Goal: Task Accomplishment & Management: Manage account settings

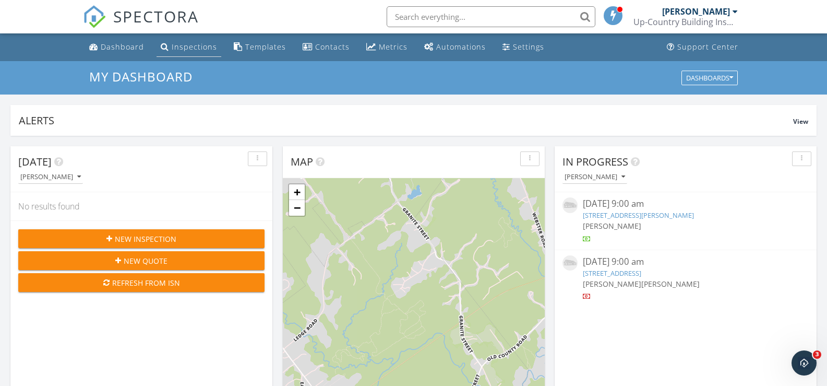
click at [191, 48] on div "Inspections" at bounding box center [194, 47] width 45 height 10
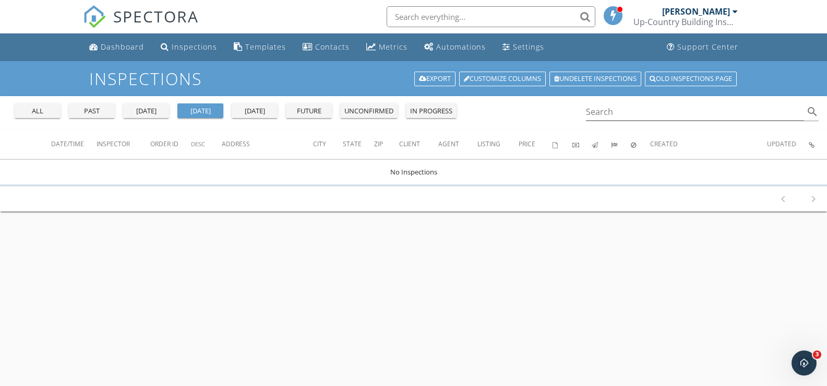
click at [103, 114] on div "past" at bounding box center [92, 111] width 38 height 10
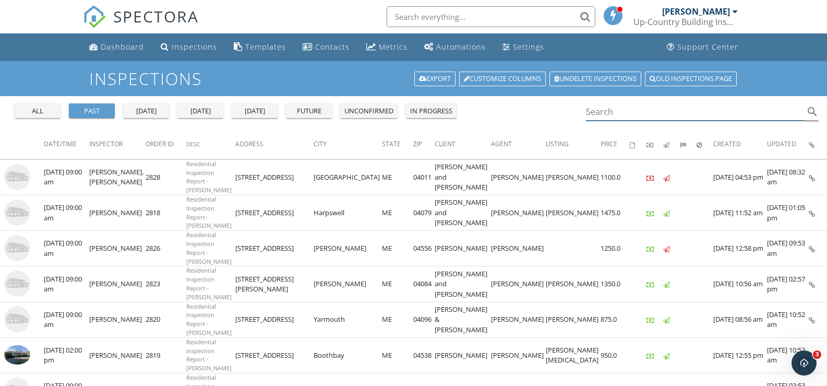
click at [620, 114] on input "Search" at bounding box center [695, 111] width 219 height 17
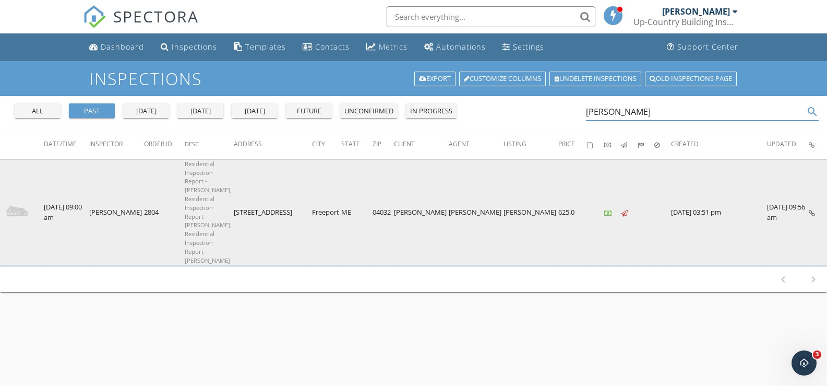
type input "gaile"
click at [814, 210] on icon at bounding box center [812, 213] width 6 height 7
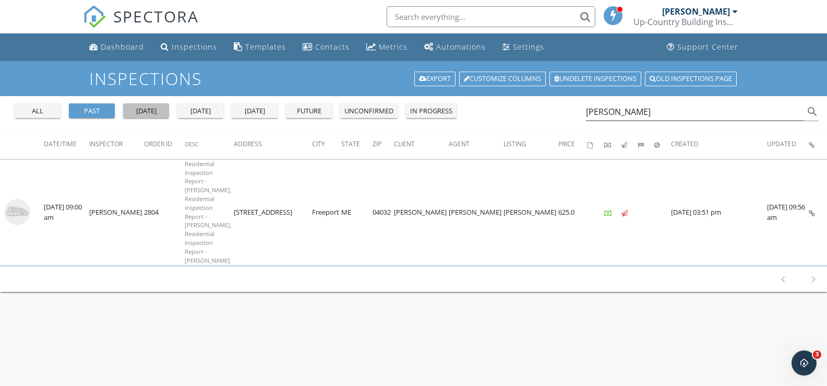
click at [157, 110] on div "yesterday" at bounding box center [146, 111] width 38 height 10
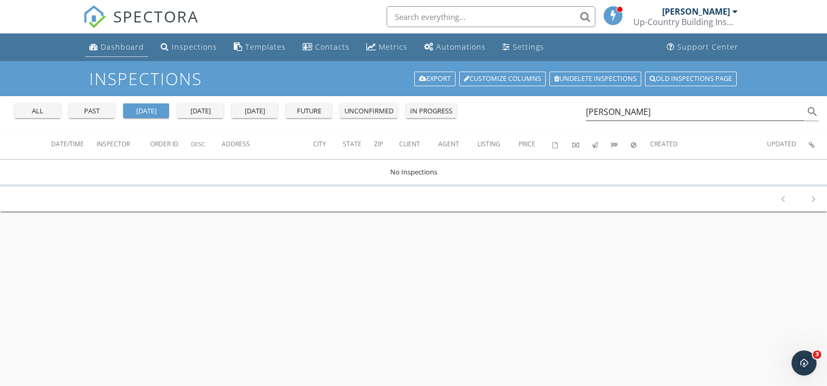
click at [111, 37] on li "Dashboard" at bounding box center [116, 47] width 67 height 28
click at [111, 44] on div "Dashboard" at bounding box center [122, 47] width 43 height 10
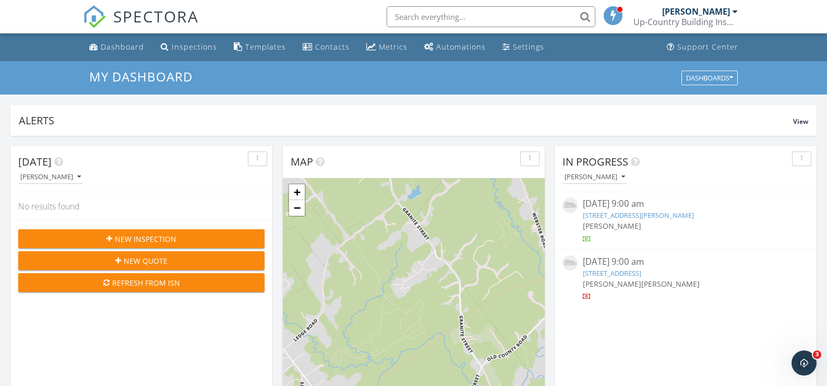
click at [659, 215] on link "708 River Road, Edgecomb, ME 04556" at bounding box center [638, 214] width 111 height 9
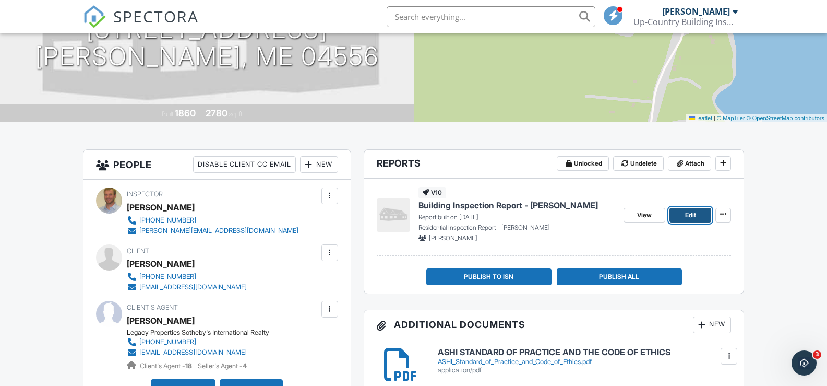
click at [701, 214] on link "Edit" at bounding box center [691, 215] width 42 height 15
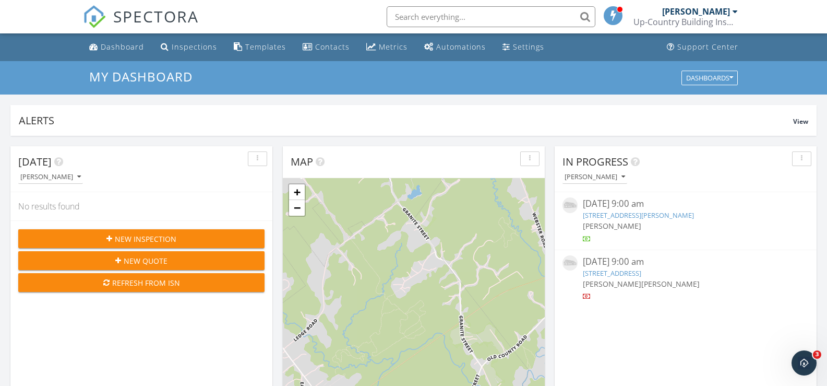
click at [614, 216] on link "[STREET_ADDRESS][PERSON_NAME]" at bounding box center [638, 214] width 111 height 9
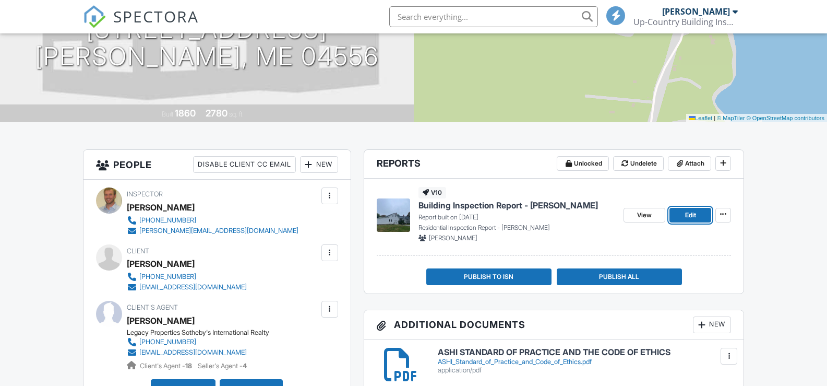
click at [695, 210] on span "Edit" at bounding box center [690, 215] width 11 height 10
